Goal: Information Seeking & Learning: Learn about a topic

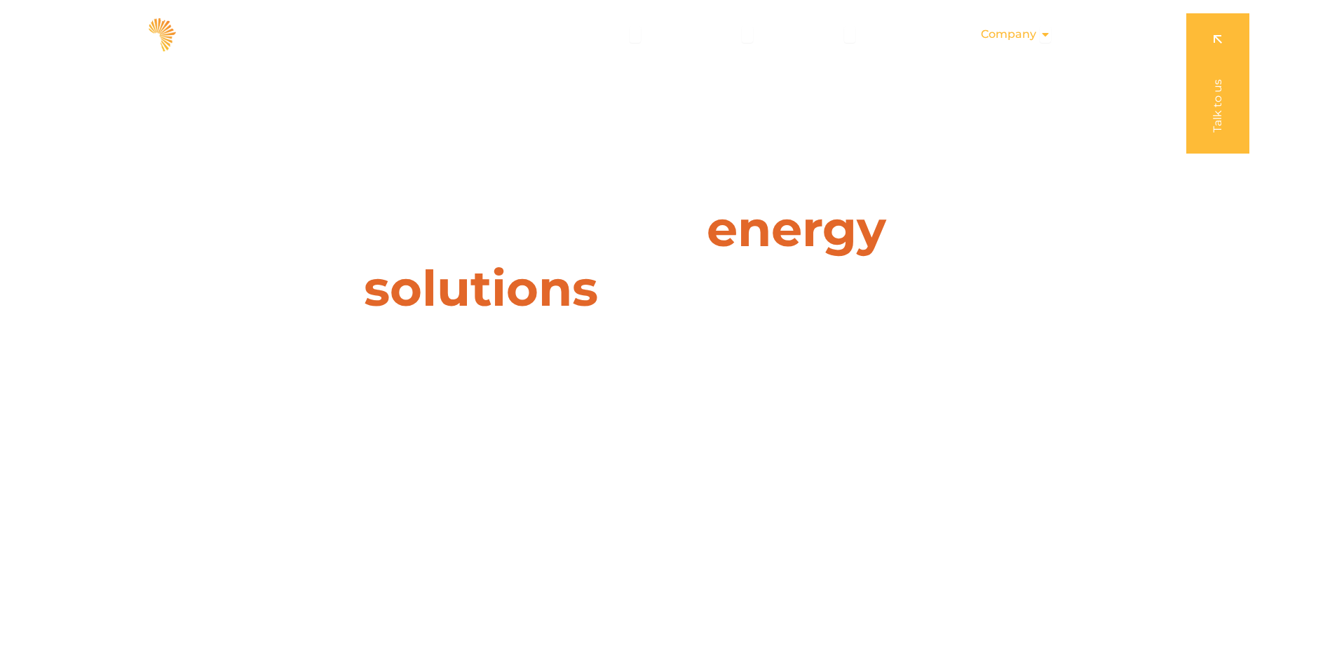
click at [1015, 33] on span "Company" at bounding box center [1008, 34] width 55 height 17
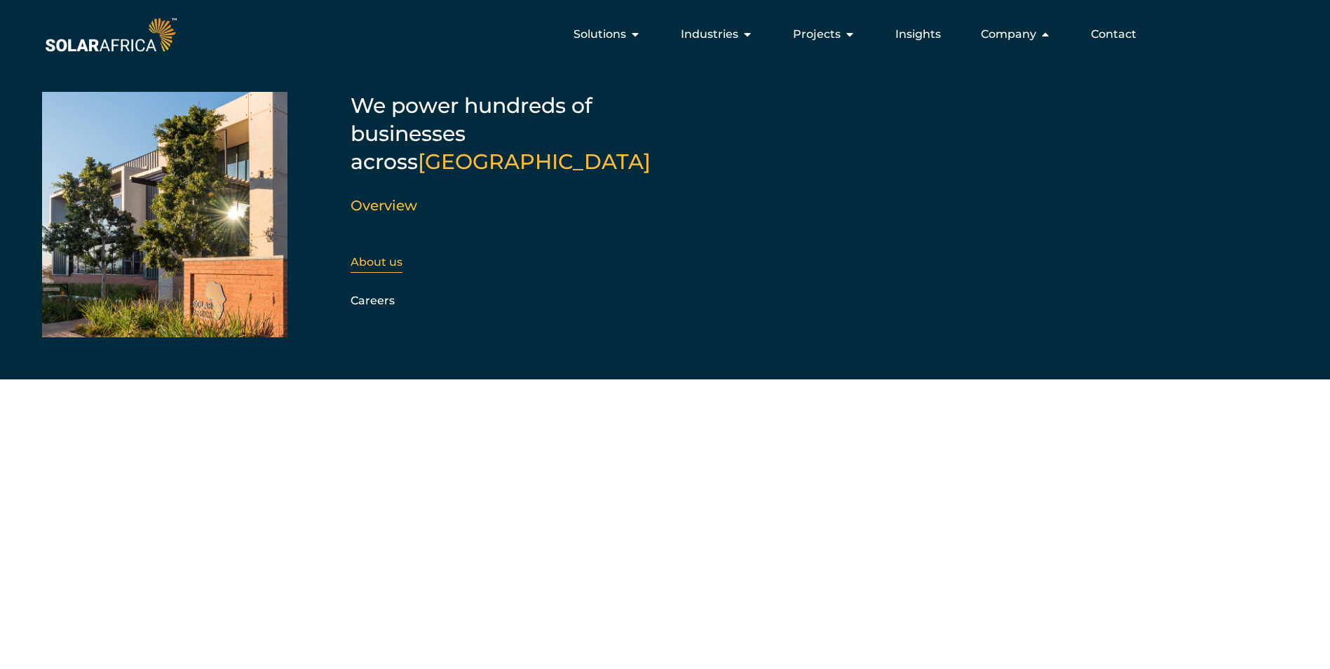
click at [369, 255] on link "About us" at bounding box center [376, 261] width 52 height 13
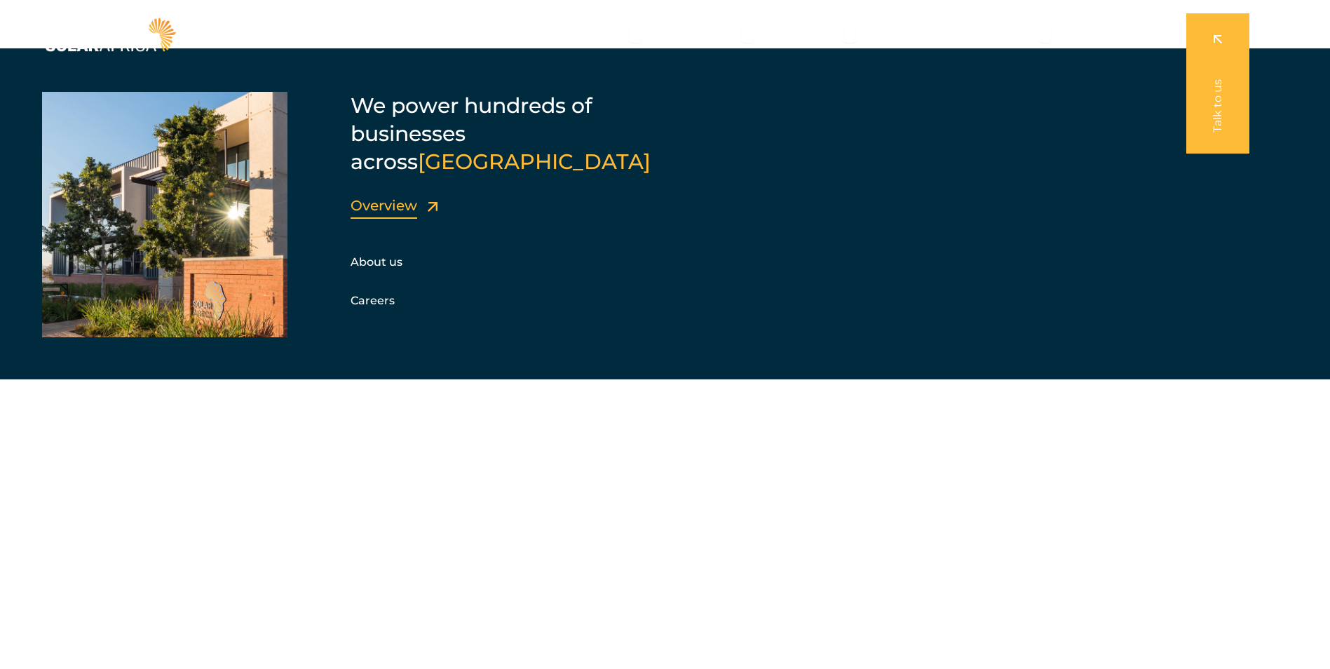
click at [373, 197] on link "Overview" at bounding box center [383, 205] width 67 height 17
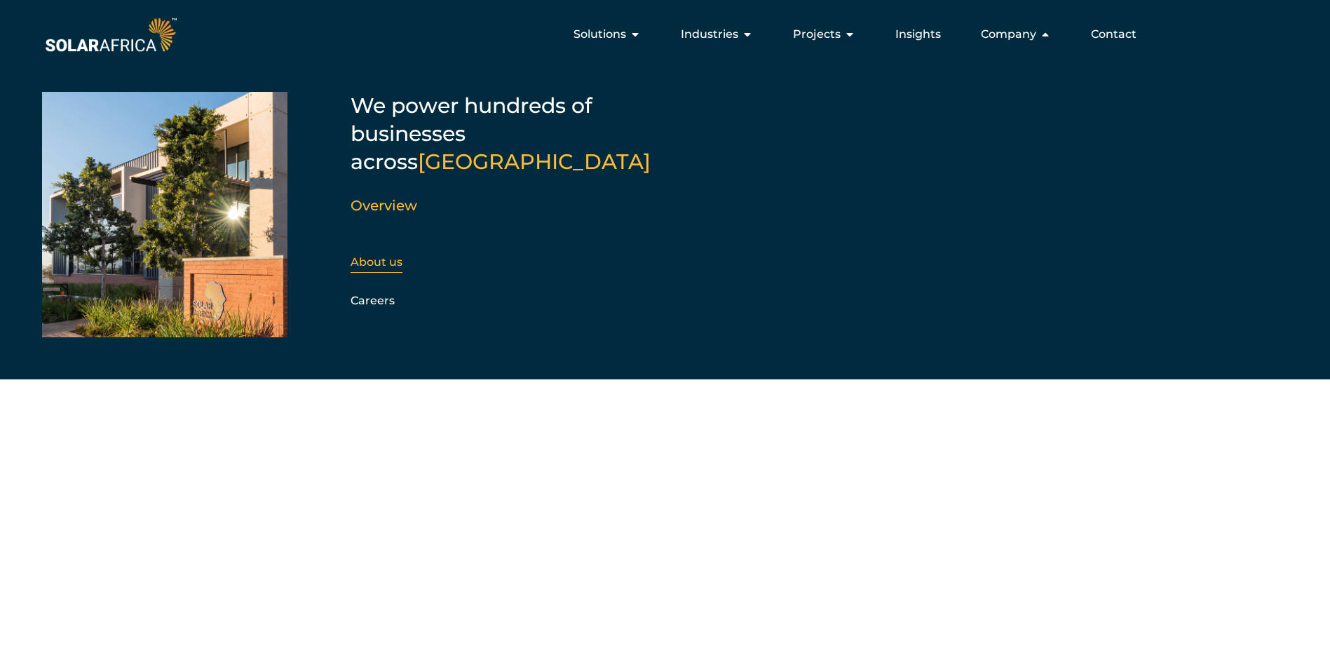
click at [367, 255] on link "About us" at bounding box center [376, 261] width 52 height 13
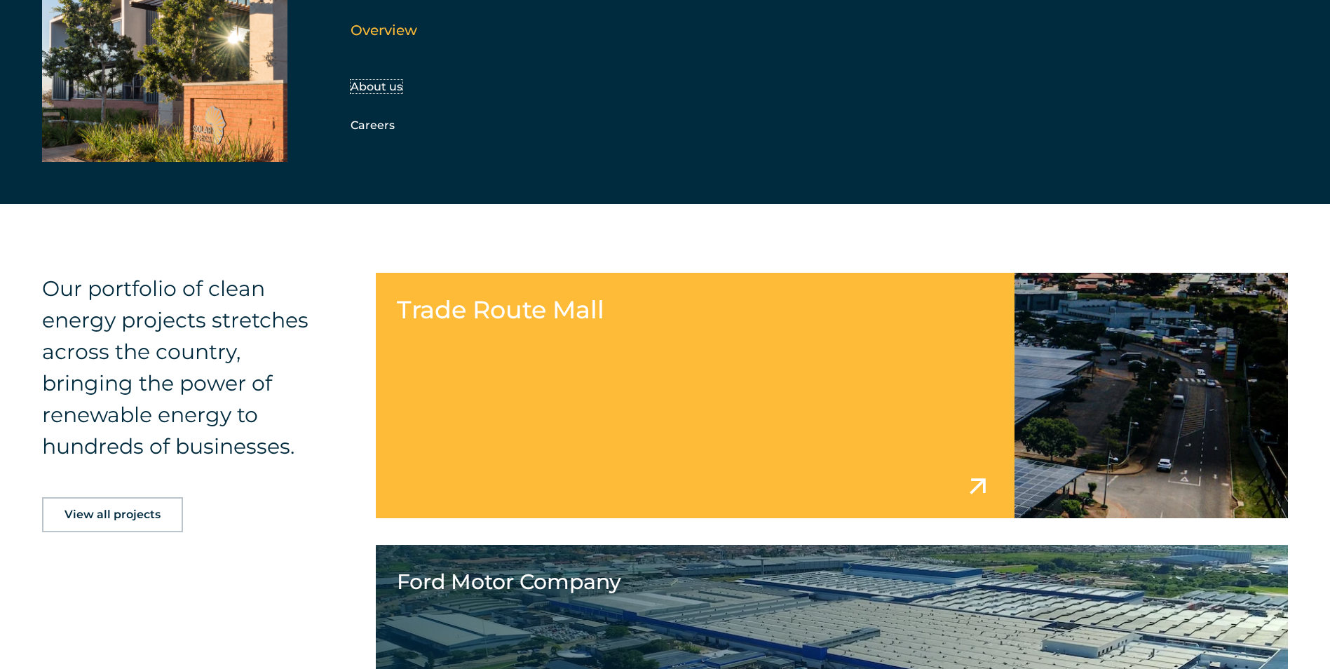
scroll to position [2523, 0]
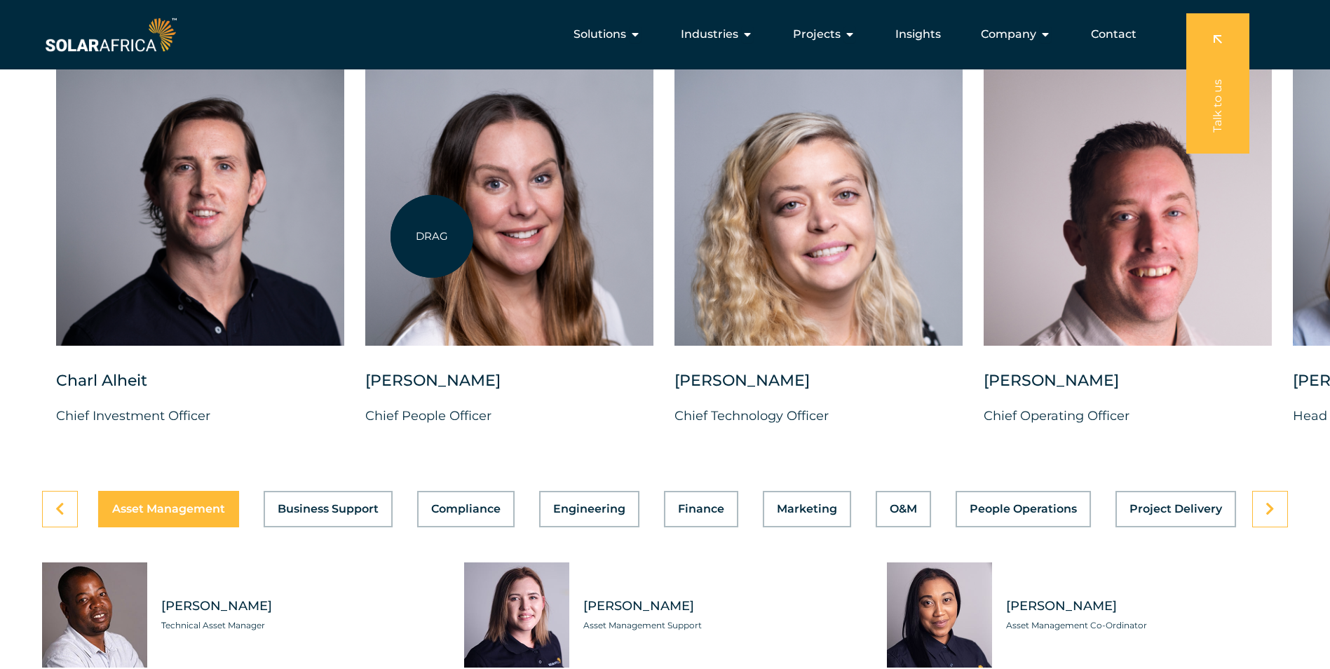
scroll to position [3574, 0]
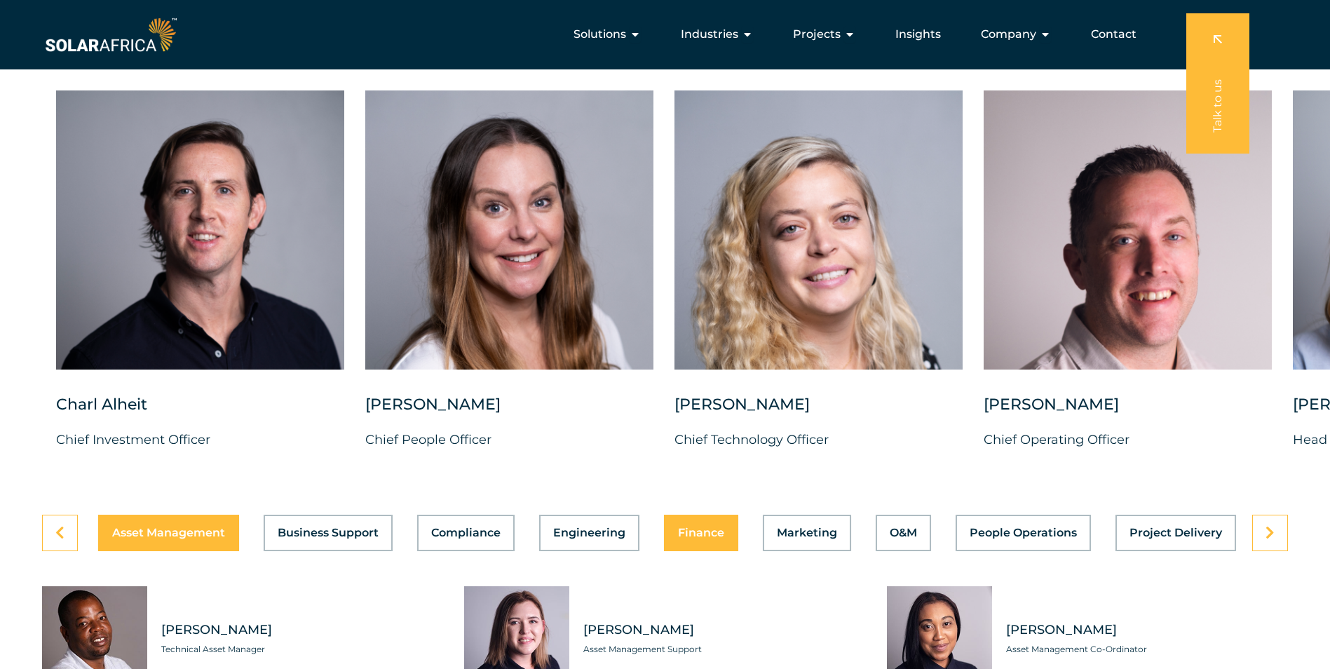
click at [718, 538] on span "Finance" at bounding box center [701, 532] width 46 height 11
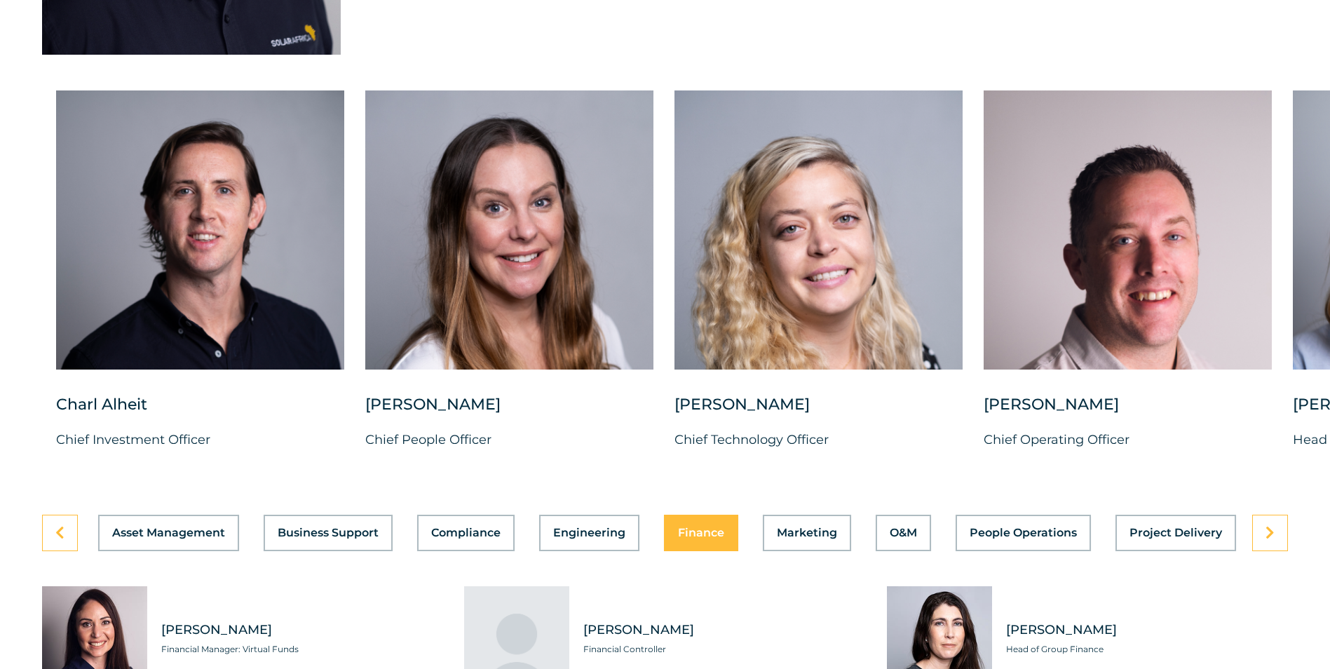
scroll to position [3855, 0]
